Goal: Task Accomplishment & Management: Manage account settings

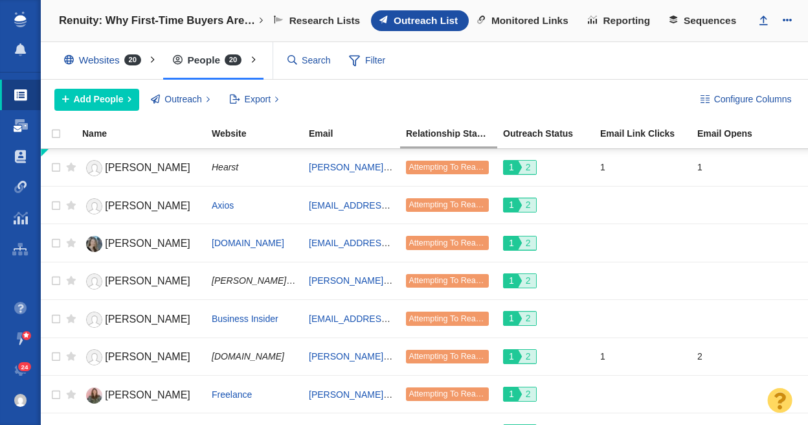
click at [17, 120] on span at bounding box center [21, 125] width 14 height 13
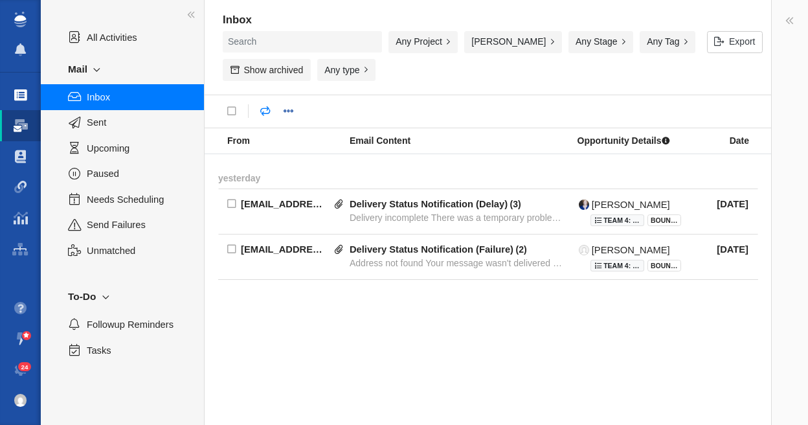
click at [21, 89] on span at bounding box center [20, 95] width 13 height 13
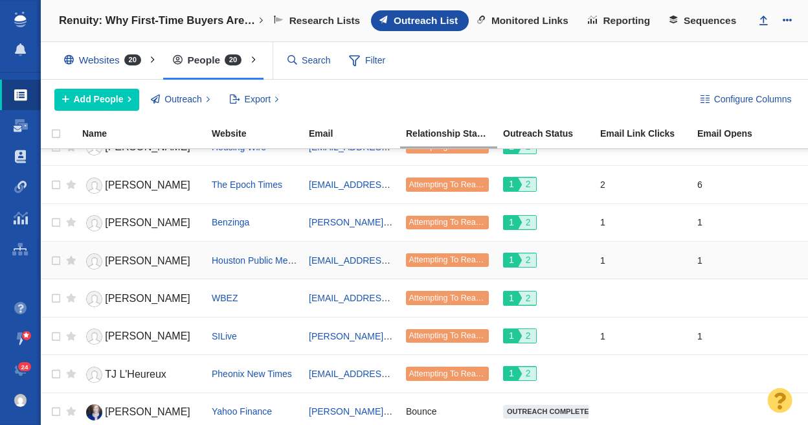
scroll to position [436, 0]
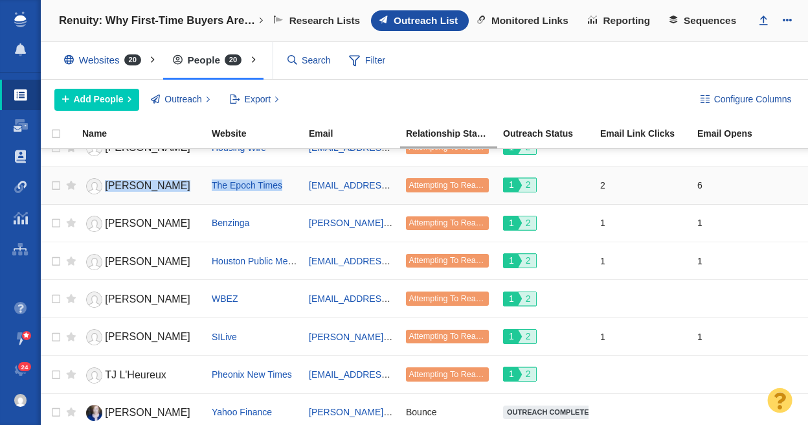
drag, startPoint x: 289, startPoint y: 185, endPoint x: 107, endPoint y: 185, distance: 182.0
click at [107, 185] on tr "[PERSON_NAME] The Epoch Times [EMAIL_ADDRESS][DOMAIN_NAME] Attempting To Reach …" at bounding box center [425, 185] width 768 height 38
copy tr "[PERSON_NAME] The Epoch Times"
click at [445, 87] on div "Configure Columns Add People Add a Person Add From List of URLs Import from CSV…" at bounding box center [425, 100] width 768 height 40
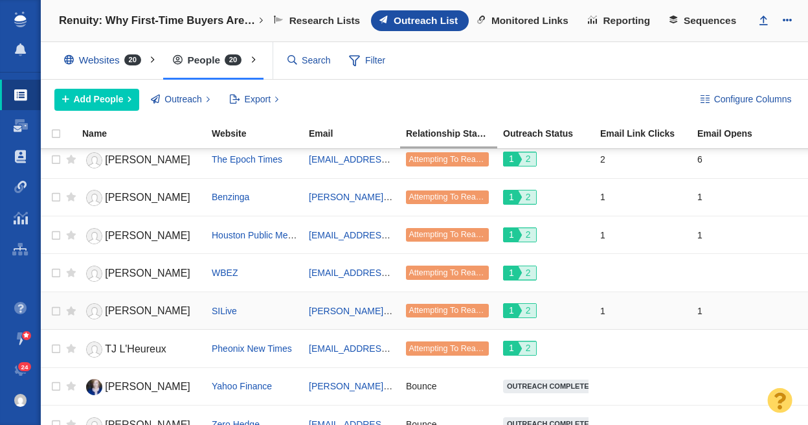
scroll to position [481, 0]
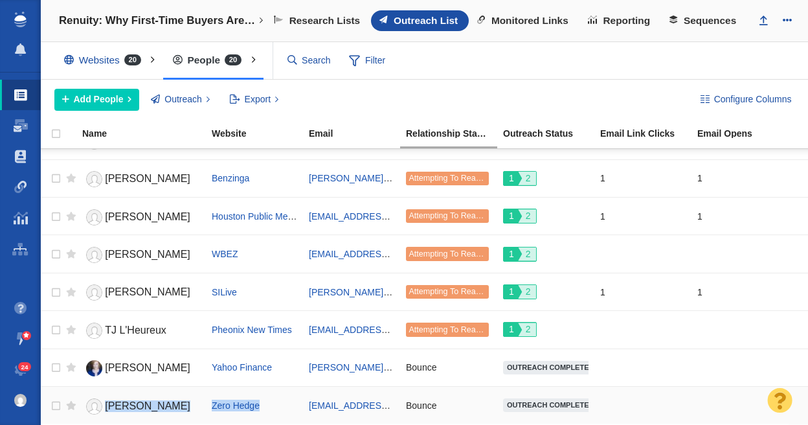
drag, startPoint x: 277, startPoint y: 406, endPoint x: 105, endPoint y: 402, distance: 172.4
click at [105, 402] on tr "[PERSON_NAME] Zero Hedge [EMAIL_ADDRESS][DOMAIN_NAME] Bounce" at bounding box center [425, 405] width 768 height 38
copy tr "[PERSON_NAME] Zero Hedge"
